Goal: Information Seeking & Learning: Learn about a topic

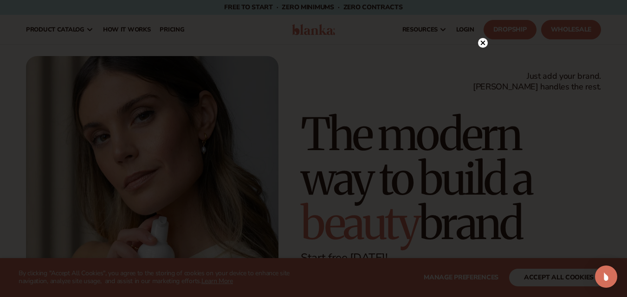
click at [482, 44] on circle at bounding box center [483, 43] width 10 height 10
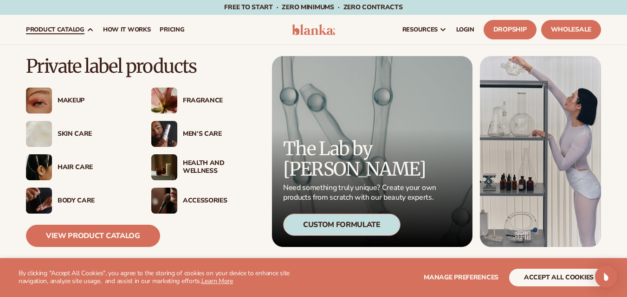
click at [201, 169] on div "Health And Wellness" at bounding box center [220, 168] width 75 height 16
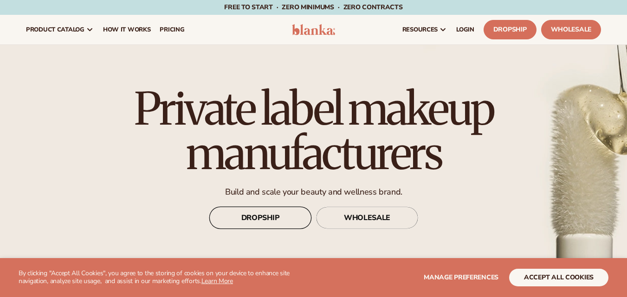
click at [249, 211] on link "DROPSHIP" at bounding box center [260, 218] width 102 height 22
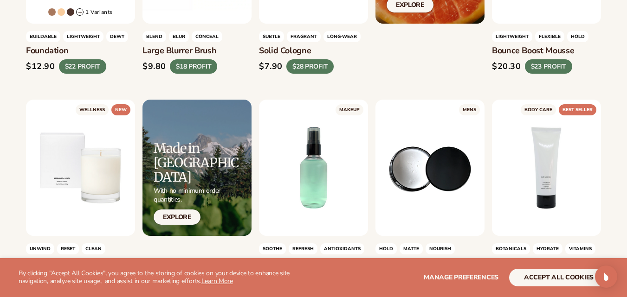
scroll to position [881, 0]
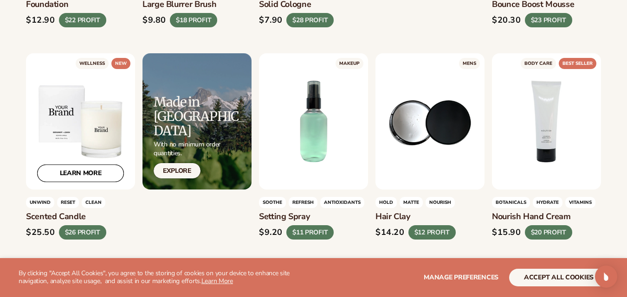
click at [80, 172] on link "LEARN MORE" at bounding box center [80, 174] width 87 height 18
